Goal: Information Seeking & Learning: Learn about a topic

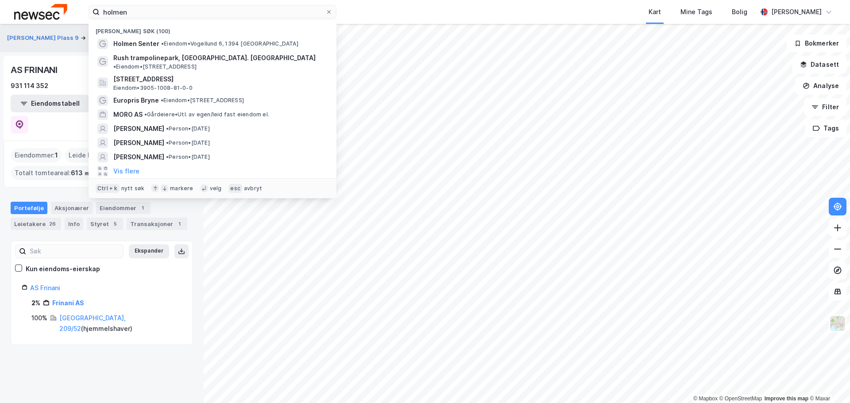
click at [201, 15] on input "holmen" at bounding box center [213, 11] width 226 height 13
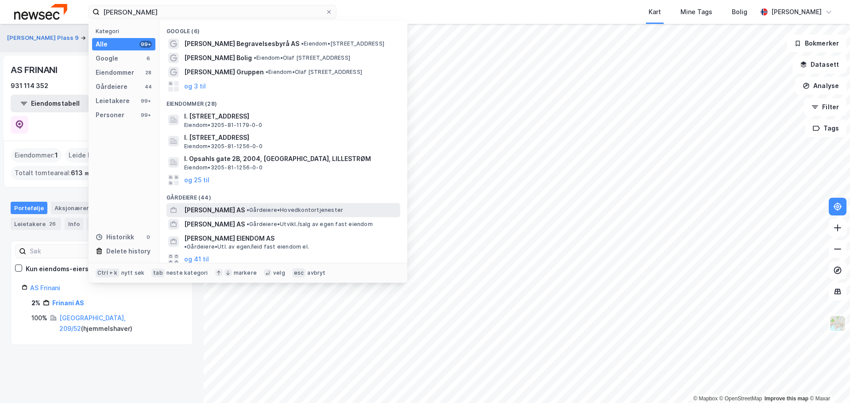
click at [308, 212] on span "• Gårdeiere • Hovedkontortjenester" at bounding box center [294, 210] width 96 height 7
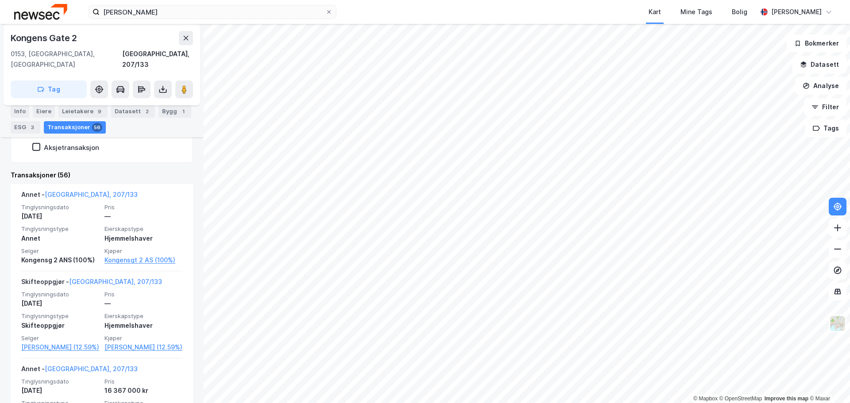
scroll to position [256, 0]
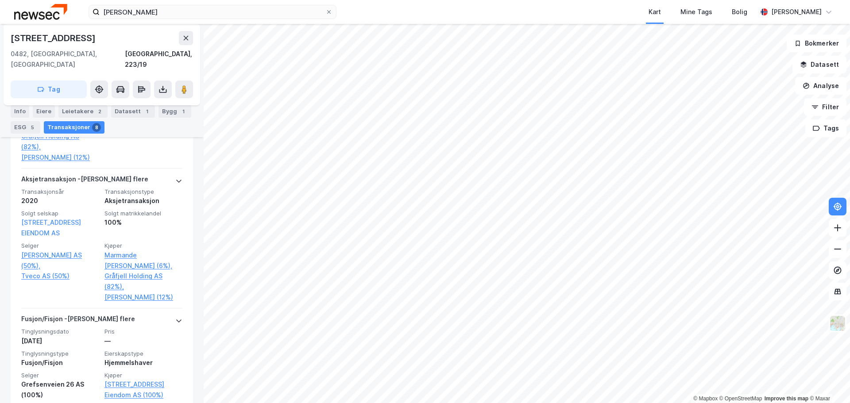
scroll to position [433, 0]
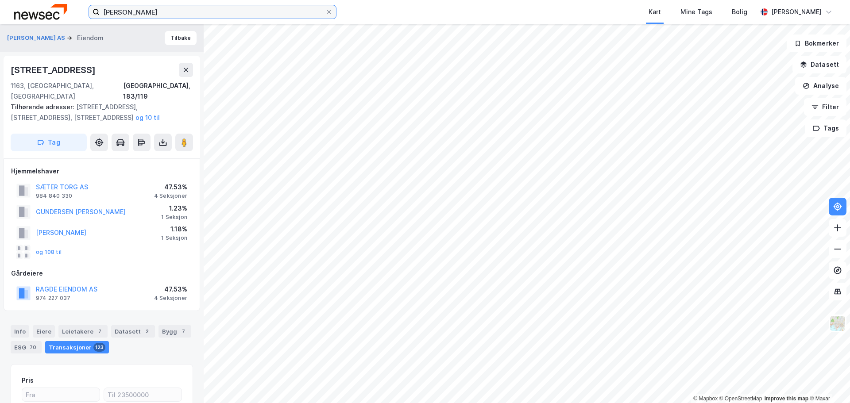
click at [130, 9] on input "[PERSON_NAME]" at bounding box center [213, 11] width 226 height 13
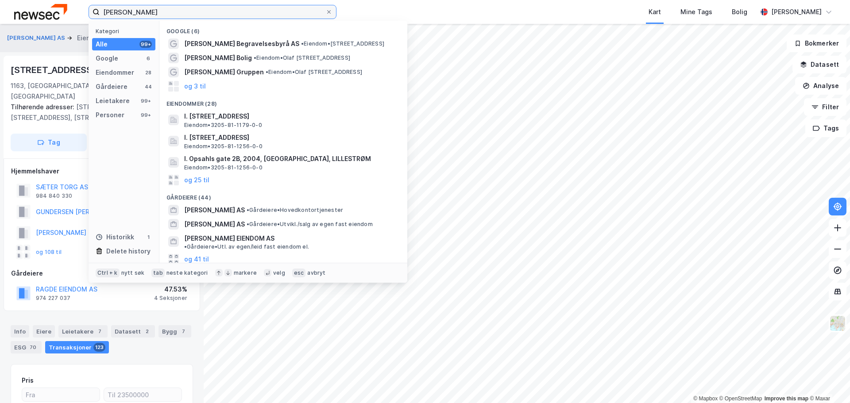
click at [130, 9] on input "[PERSON_NAME]" at bounding box center [213, 11] width 226 height 13
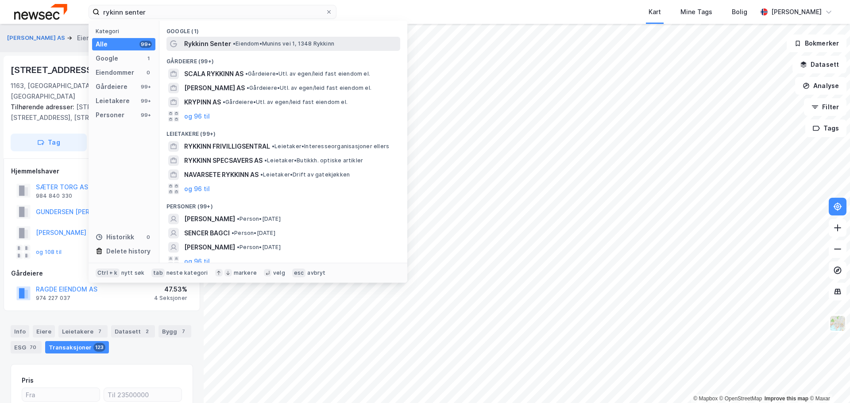
click at [302, 43] on span "• Eiendom • [STREET_ADDRESS]" at bounding box center [283, 43] width 101 height 7
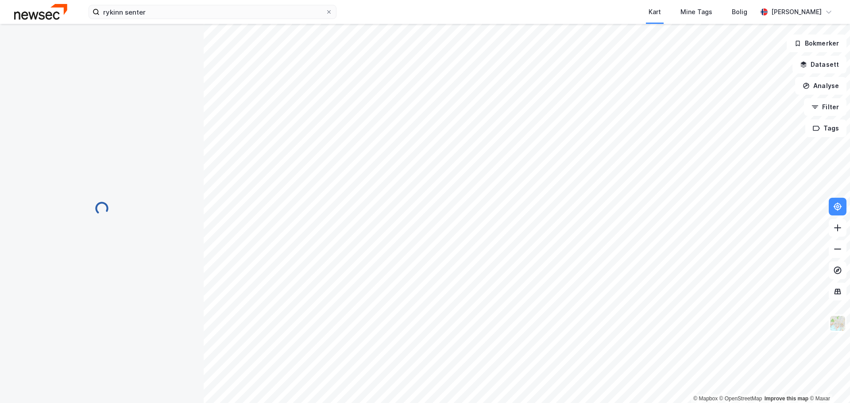
scroll to position [1, 0]
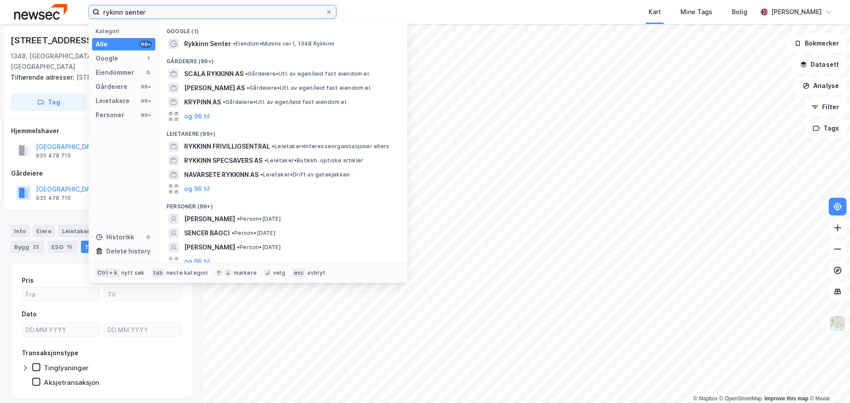
click at [155, 15] on input "rykinn senter" at bounding box center [213, 11] width 226 height 13
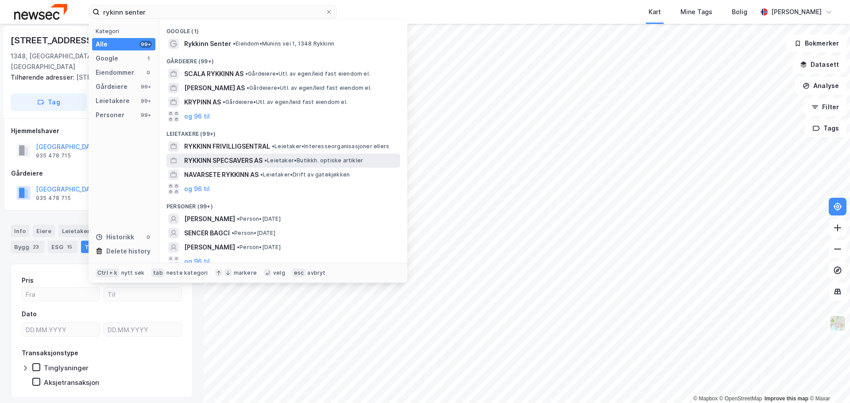
click at [247, 162] on span "RYKKINN SPECSAVERS AS" at bounding box center [223, 160] width 78 height 11
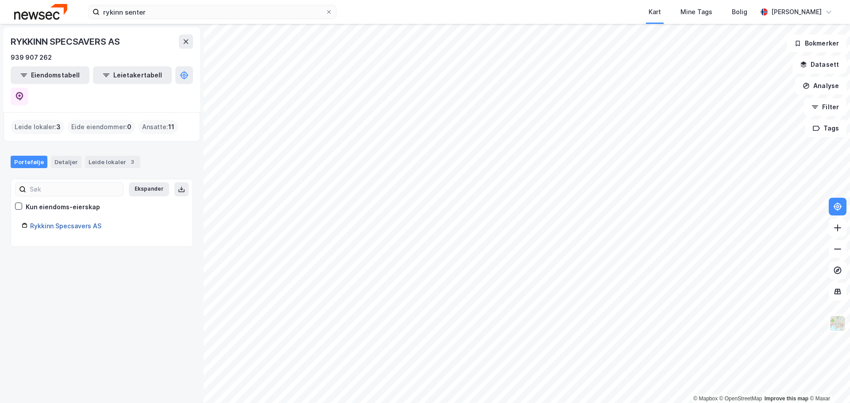
click at [89, 222] on link "Rykkinn Specsavers AS" at bounding box center [65, 226] width 71 height 8
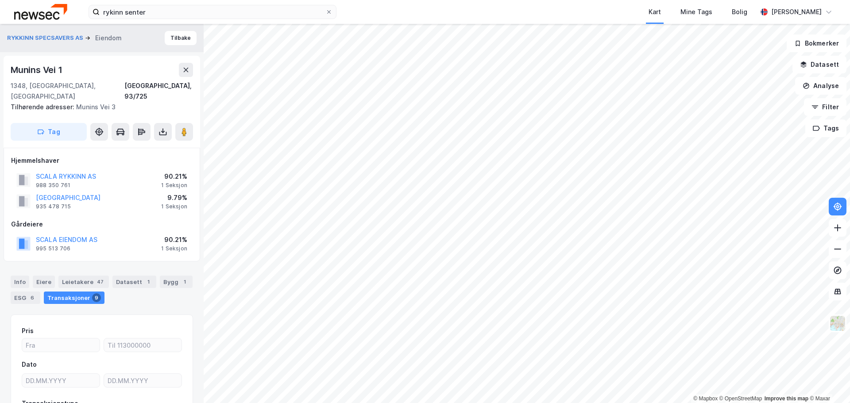
scroll to position [1, 0]
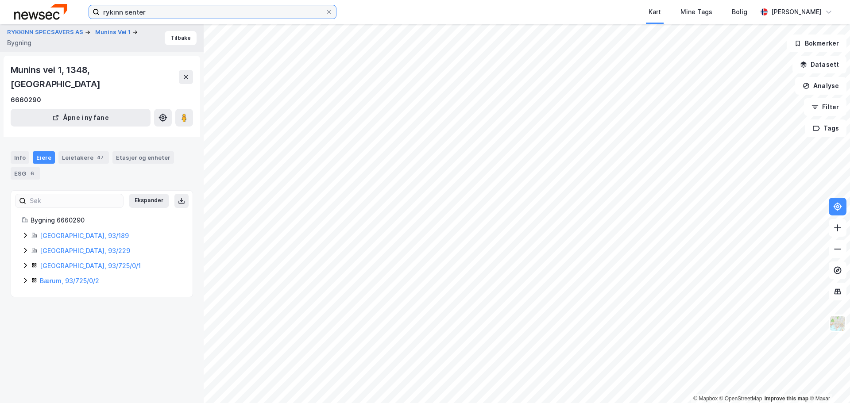
click at [265, 15] on input "rykinn senter" at bounding box center [213, 11] width 226 height 13
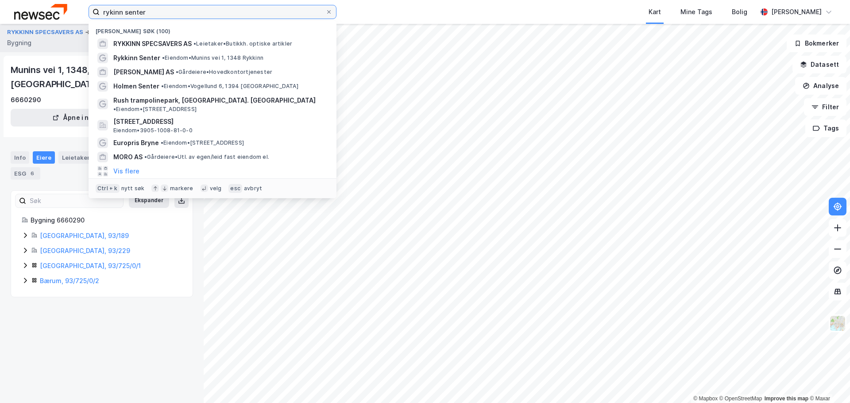
click at [265, 15] on input "rykinn senter" at bounding box center [213, 11] width 226 height 13
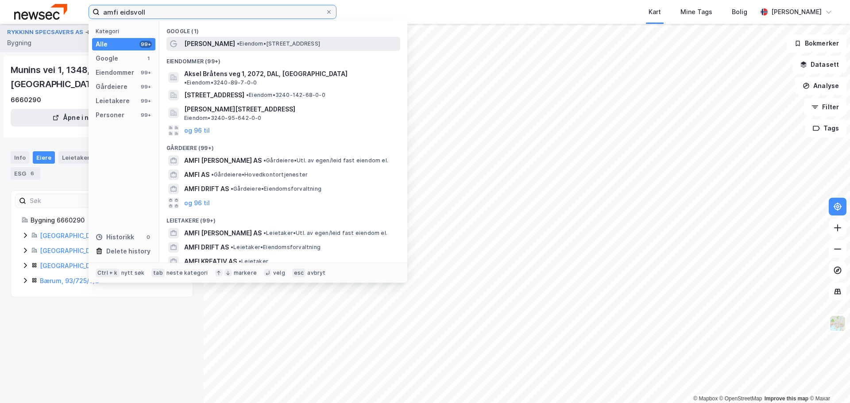
type input "amfi eidsvoll"
click at [240, 41] on span "• Eiendom • [STREET_ADDRESS]" at bounding box center [278, 43] width 83 height 7
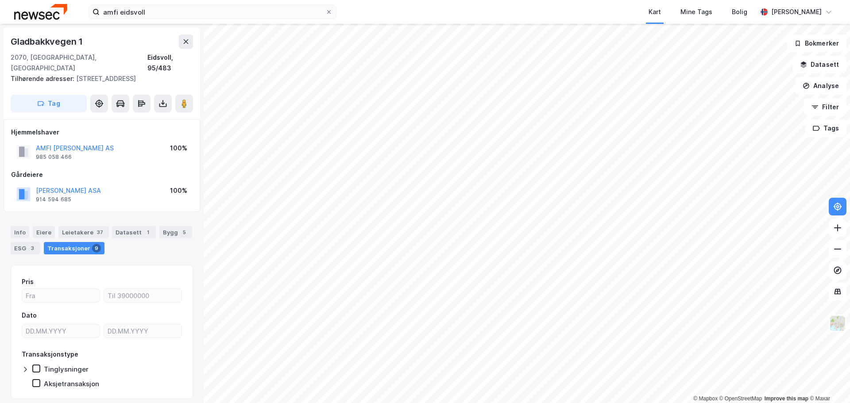
scroll to position [1, 0]
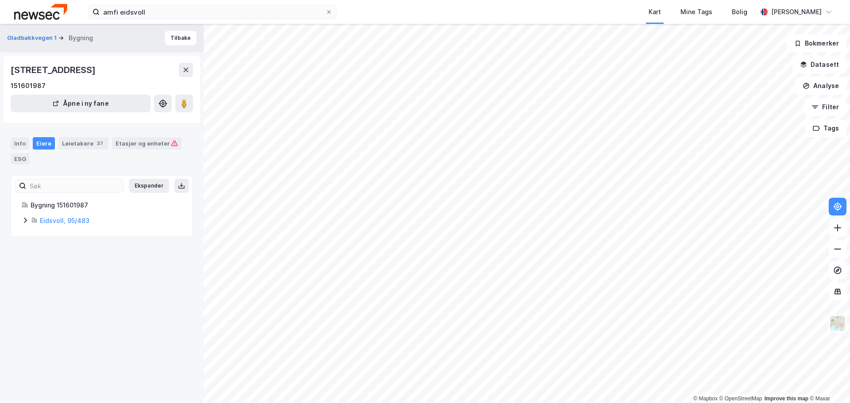
click at [27, 220] on icon at bounding box center [25, 220] width 3 height 5
click at [115, 249] on link "[PERSON_NAME] AS" at bounding box center [111, 251] width 61 height 8
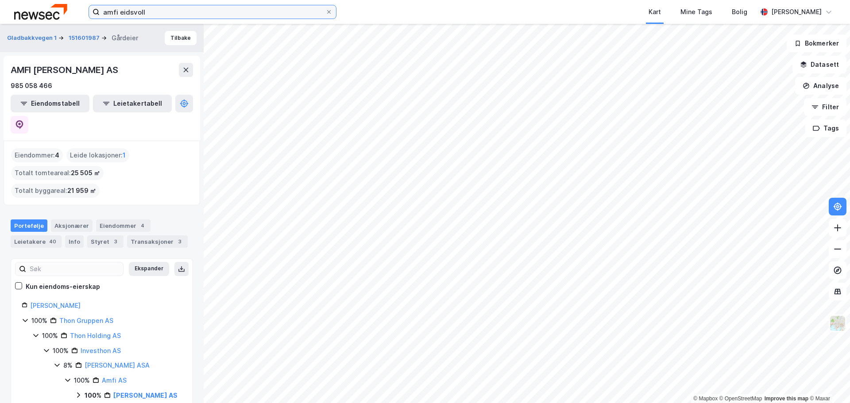
click at [164, 10] on input "amfi eidsvoll" at bounding box center [213, 11] width 226 height 13
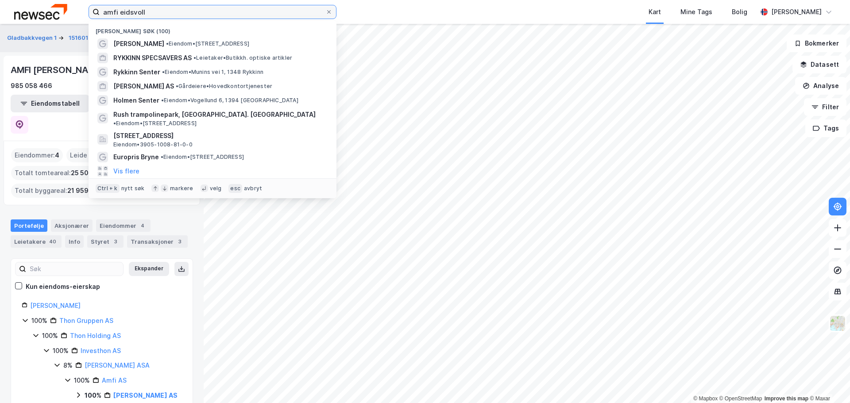
click at [164, 10] on input "amfi eidsvoll" at bounding box center [213, 11] width 226 height 13
